Goal: Register for event/course

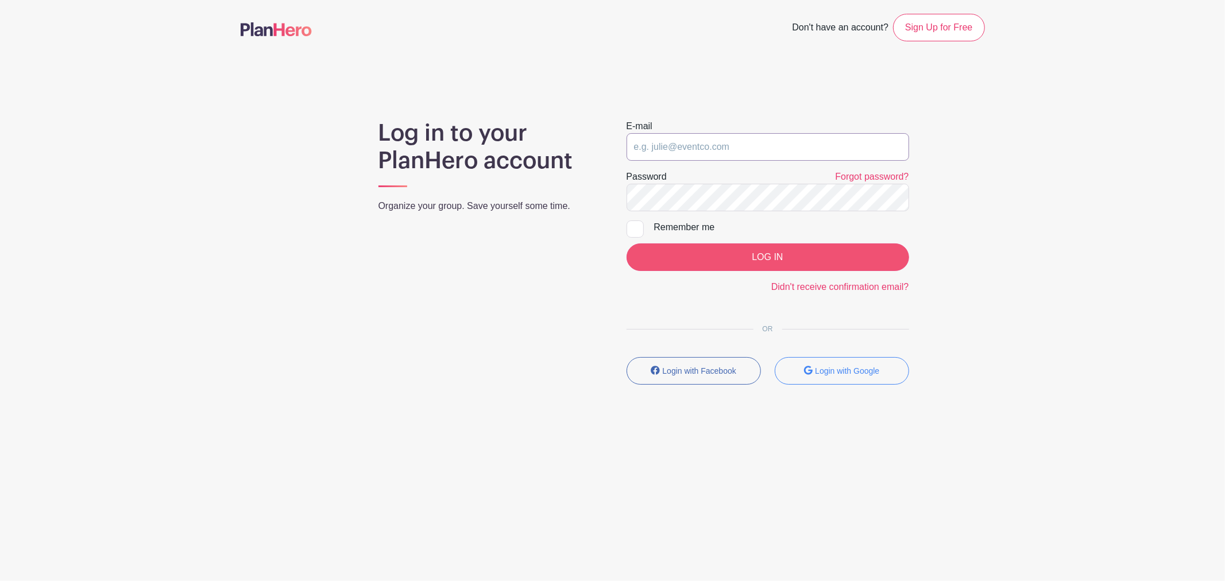
type input "[EMAIL_ADDRESS][DOMAIN_NAME]"
click at [735, 255] on input "LOG IN" at bounding box center [768, 258] width 283 height 28
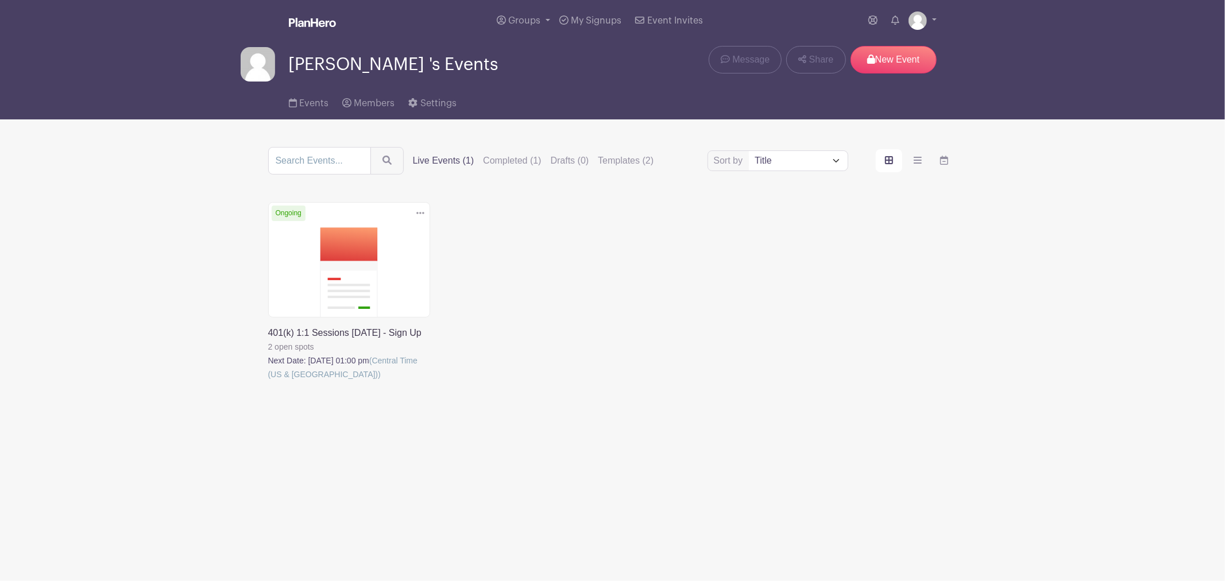
click at [268, 381] on link at bounding box center [268, 381] width 0 height 0
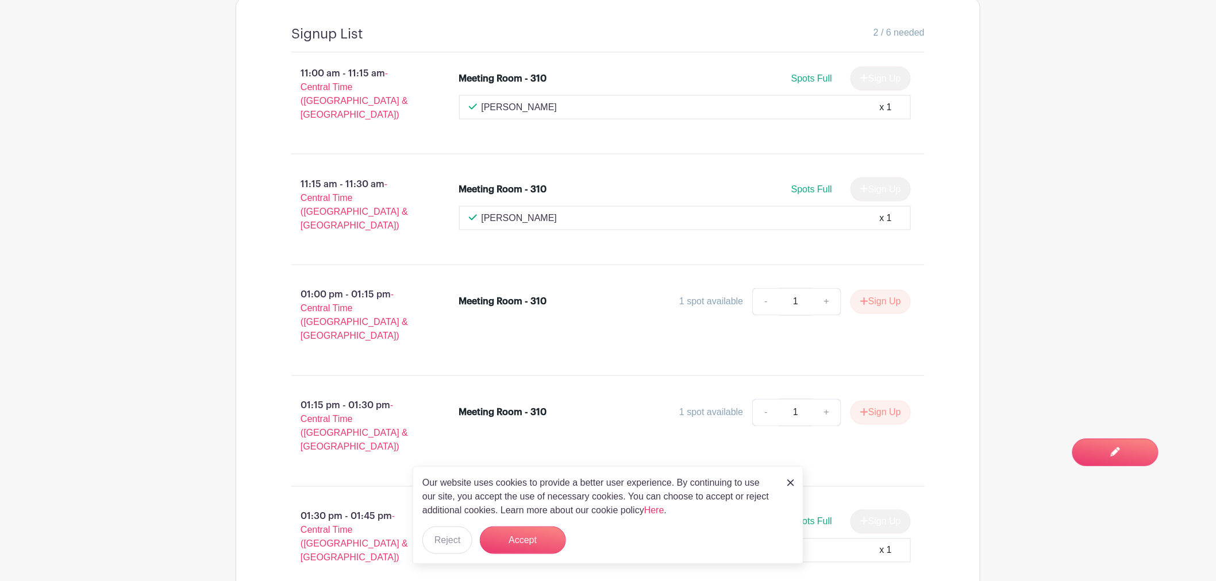
scroll to position [686, 0]
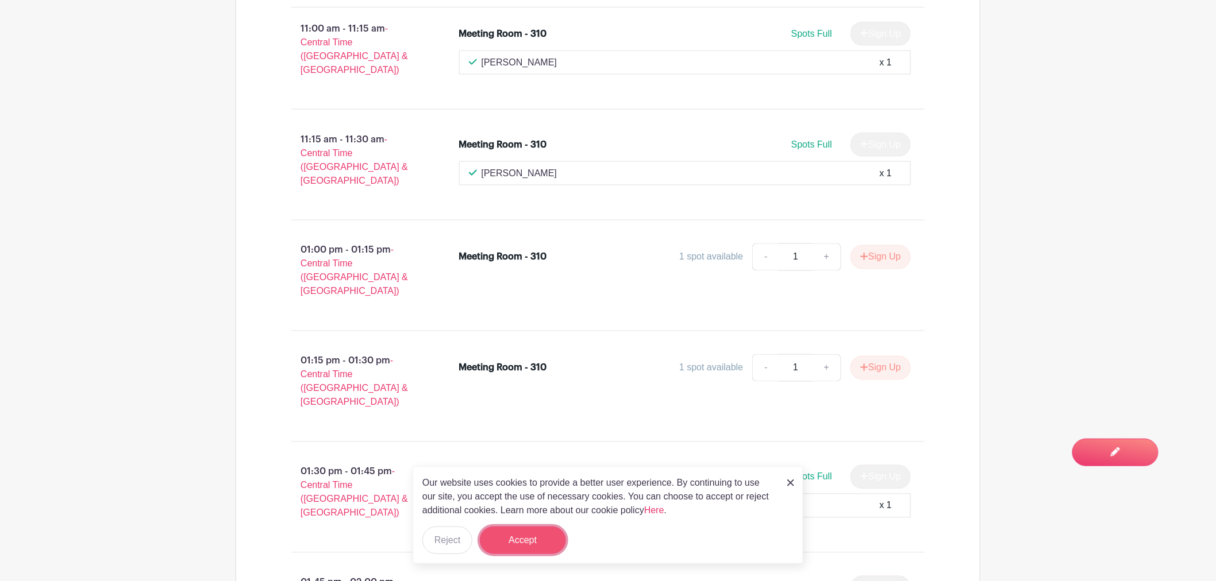
click at [550, 541] on button "Accept" at bounding box center [523, 541] width 86 height 28
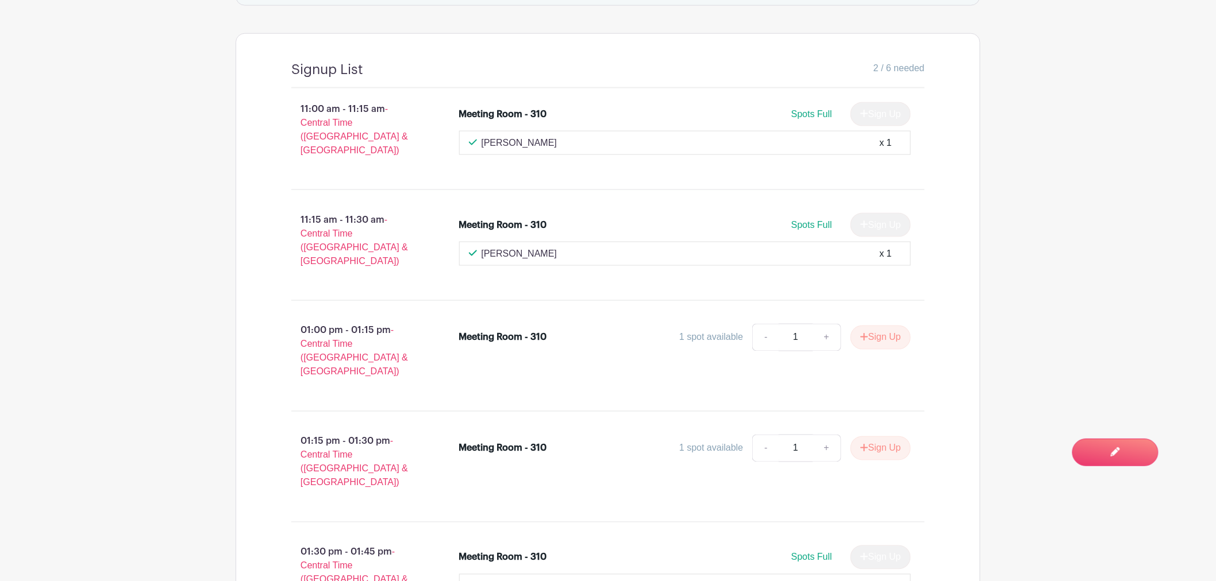
scroll to position [622, 0]
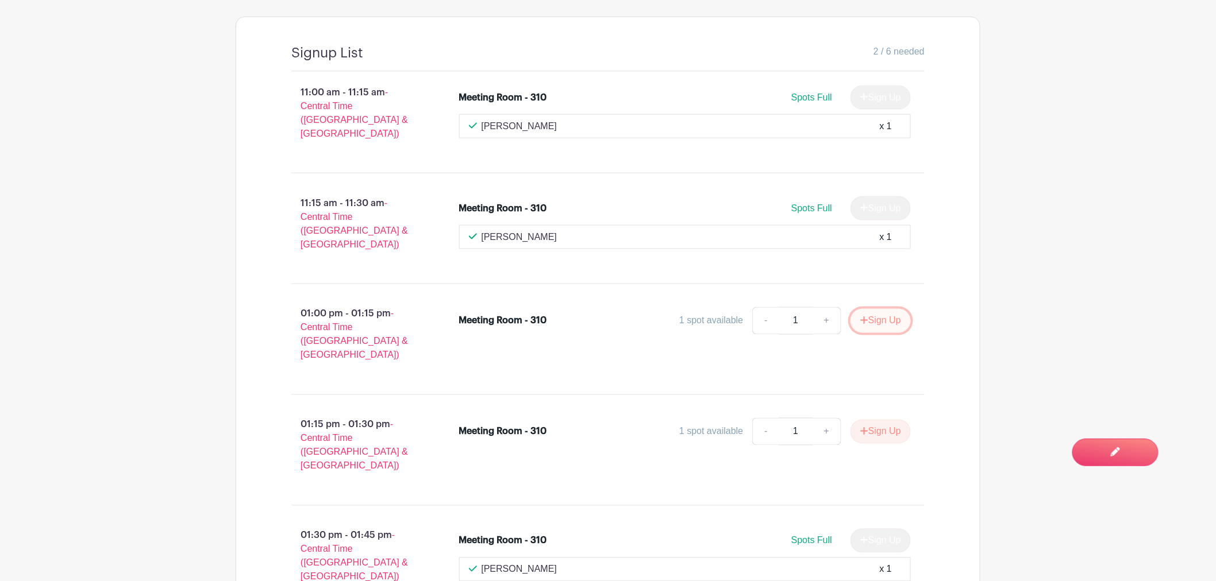
click at [884, 309] on button "Sign Up" at bounding box center [880, 321] width 60 height 24
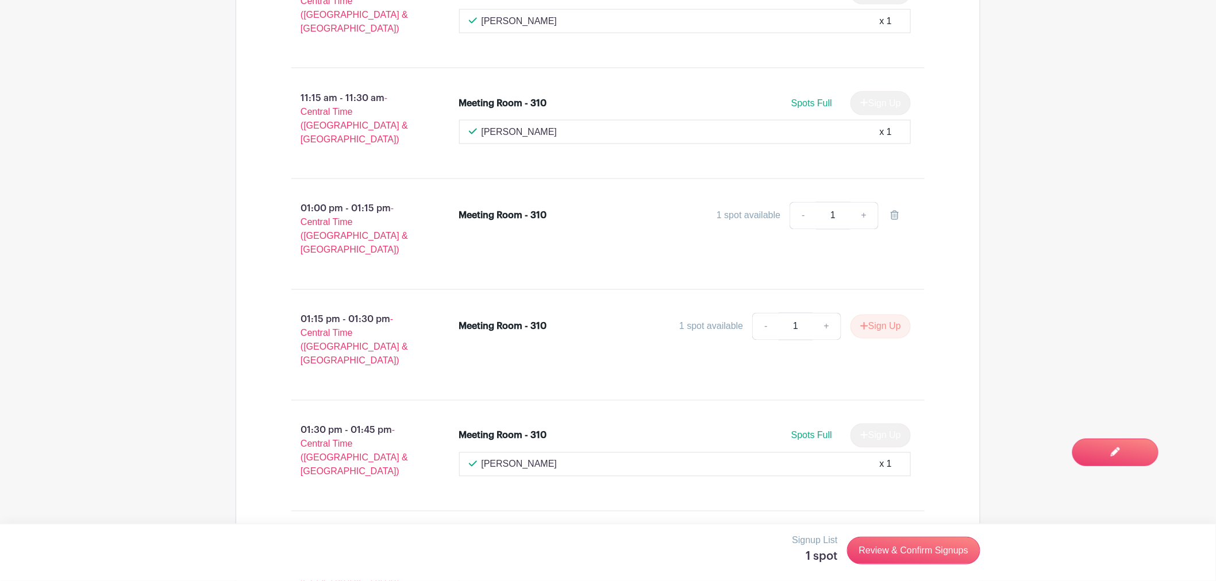
scroll to position [750, 0]
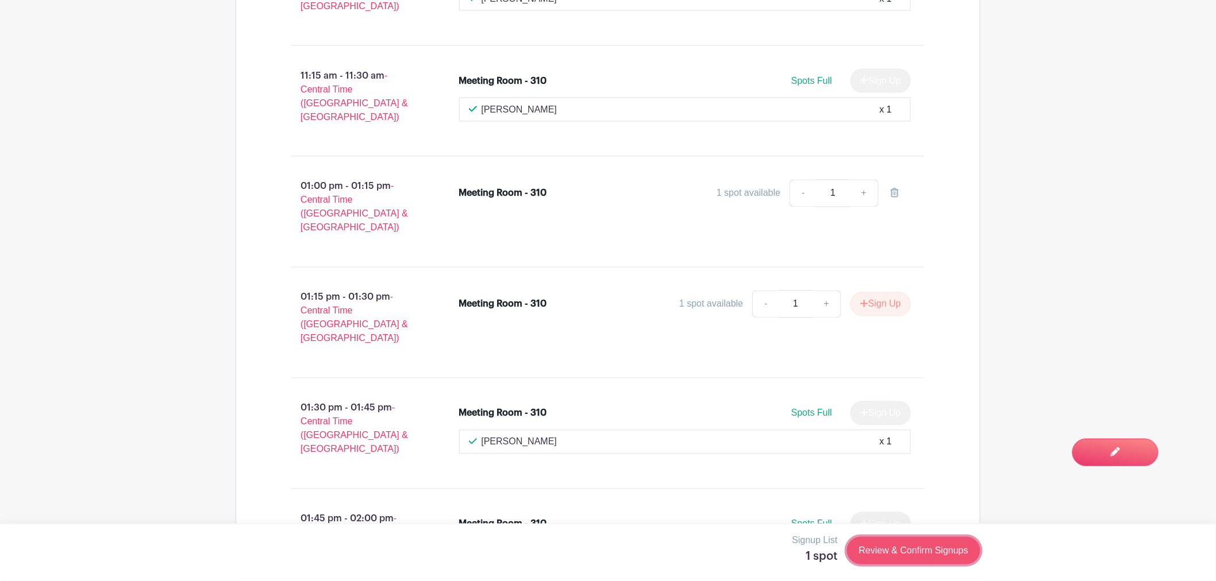
click at [898, 553] on link "Review & Confirm Signups" at bounding box center [913, 551] width 133 height 28
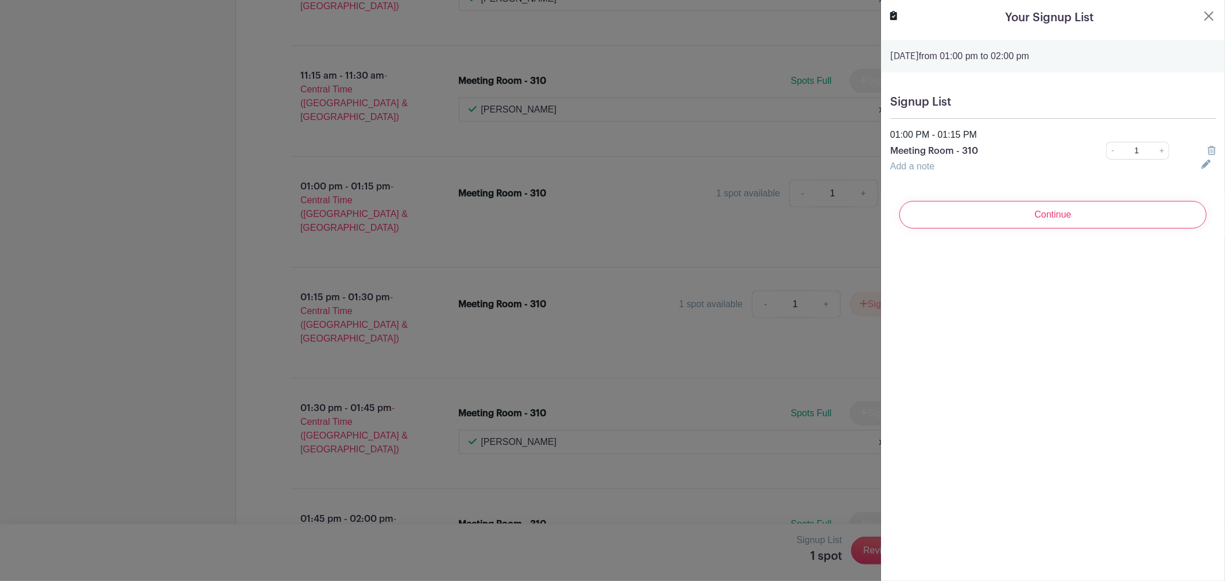
click at [906, 164] on link "Add a note" at bounding box center [912, 166] width 44 height 10
click at [918, 168] on input "text" at bounding box center [1039, 174] width 298 height 28
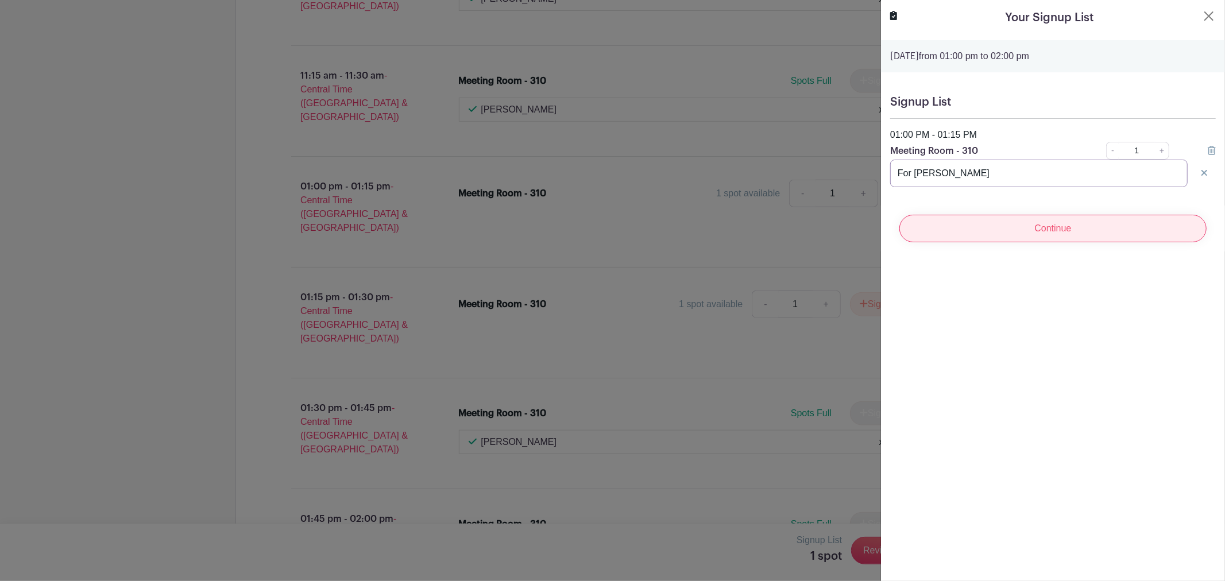
type input "For [PERSON_NAME]"
click at [1039, 230] on input "Continue" at bounding box center [1053, 229] width 307 height 28
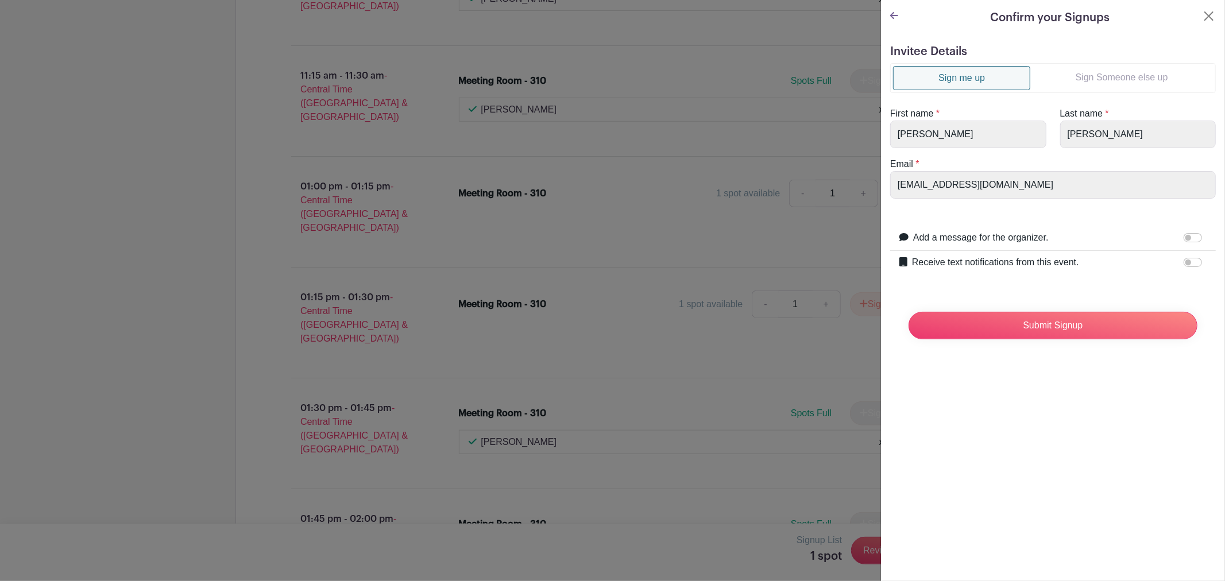
drag, startPoint x: 1081, startPoint y: 87, endPoint x: 1092, endPoint y: 81, distance: 12.6
click at [1082, 87] on link "Sign Someone else up" at bounding box center [1122, 77] width 183 height 23
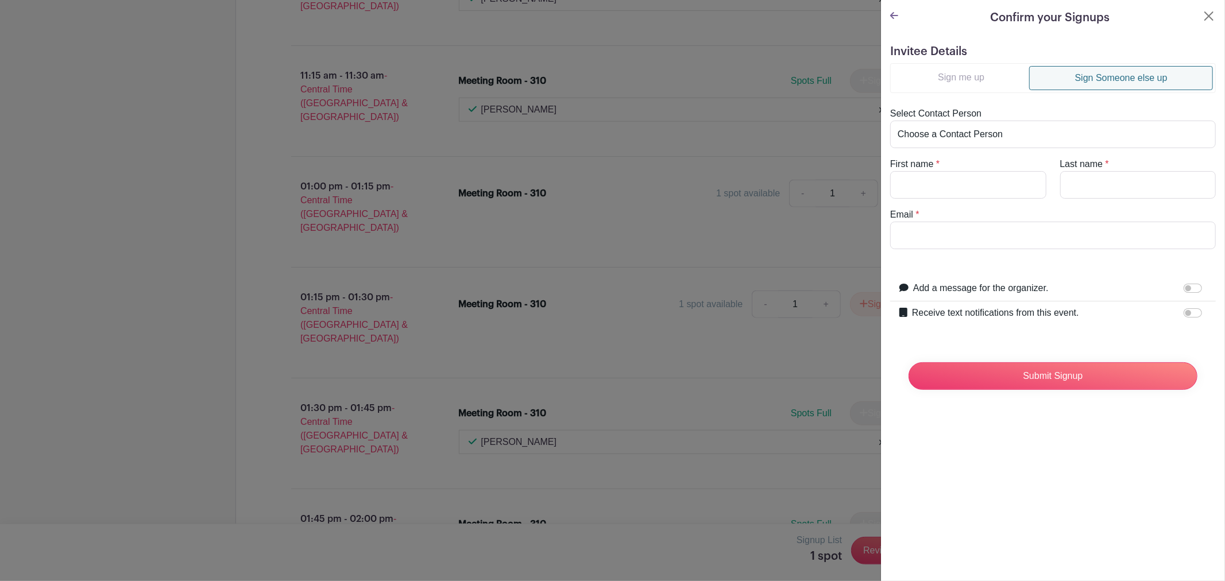
click at [1098, 77] on link "Sign Someone else up" at bounding box center [1121, 78] width 184 height 24
click at [985, 128] on select "Choose a Contact Person [PERSON_NAME] ([EMAIL_ADDRESS][DOMAIN_NAME]) [PERSON_NA…" at bounding box center [1053, 135] width 326 height 28
select select "[EMAIL_ADDRESS][DOMAIN_NAME]"
click at [890, 121] on select "Choose a Contact Person [PERSON_NAME] ([EMAIL_ADDRESS][DOMAIN_NAME]) [PERSON_NA…" at bounding box center [1053, 135] width 326 height 28
type input "[PERSON_NAME]"
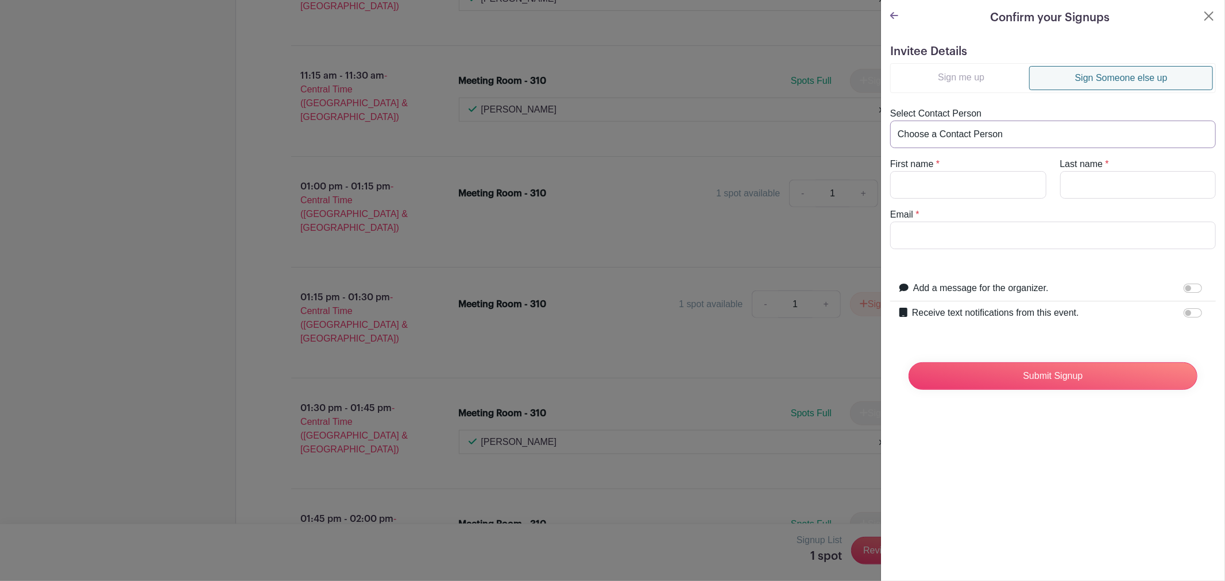
type input "[PERSON_NAME]"
type input "[EMAIL_ADDRESS][DOMAIN_NAME]"
click at [1054, 375] on input "Submit Signup" at bounding box center [1053, 376] width 289 height 28
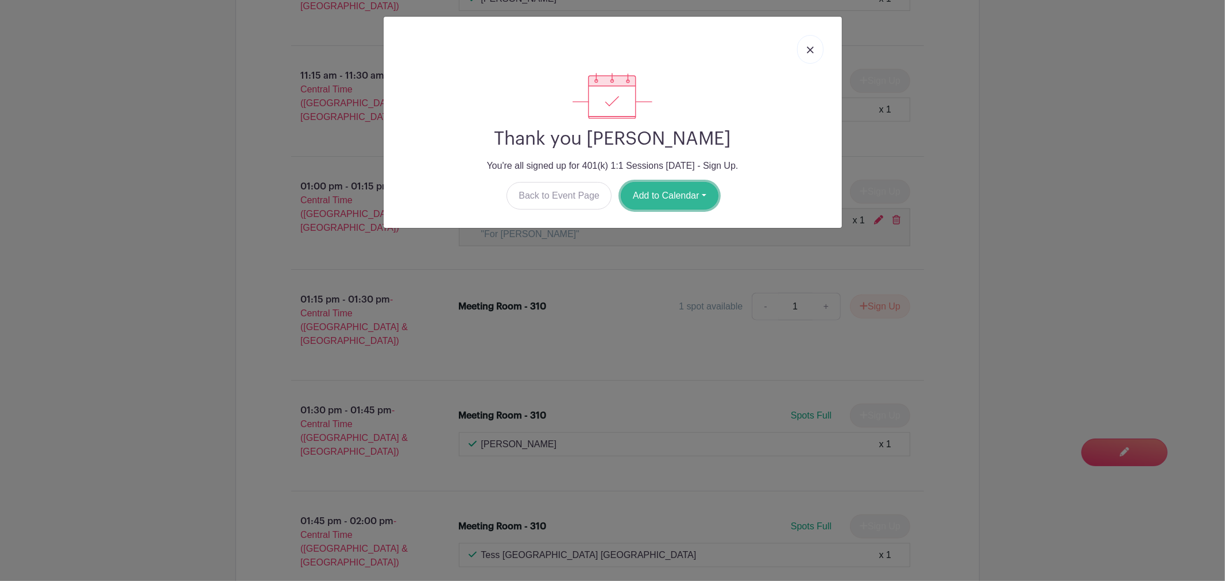
click at [698, 201] on button "Add to Calendar" at bounding box center [670, 196] width 98 height 28
click at [650, 241] on link "Outlook" at bounding box center [667, 243] width 91 height 18
click at [811, 53] on link at bounding box center [810, 49] width 26 height 29
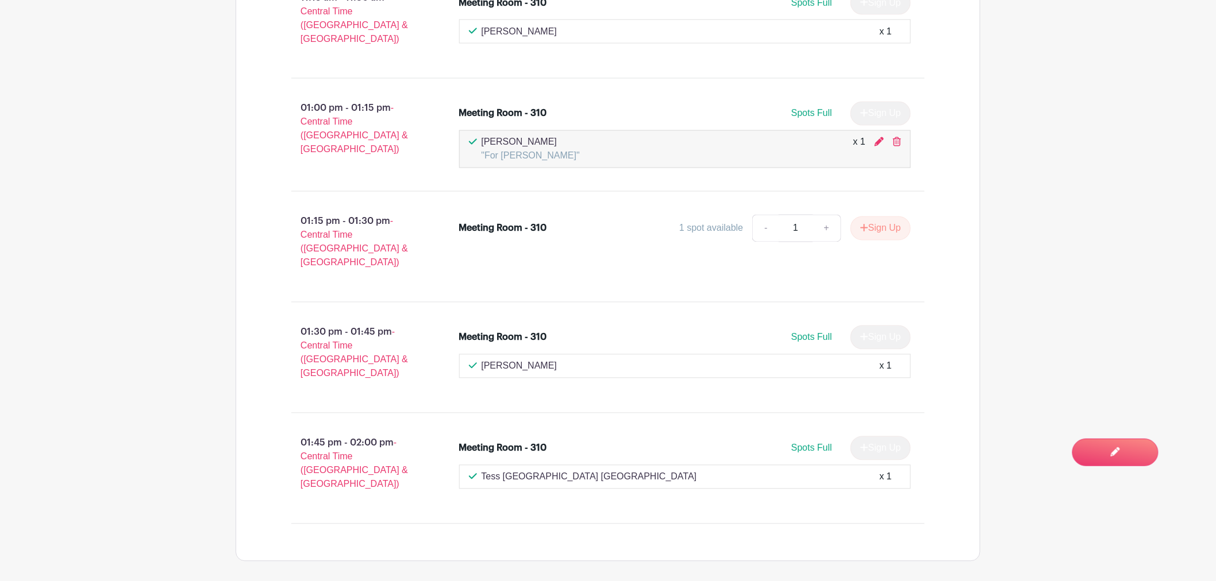
scroll to position [830, 0]
drag, startPoint x: 149, startPoint y: 168, endPoint x: 300, endPoint y: 3, distance: 223.2
